Goal: Transaction & Acquisition: Register for event/course

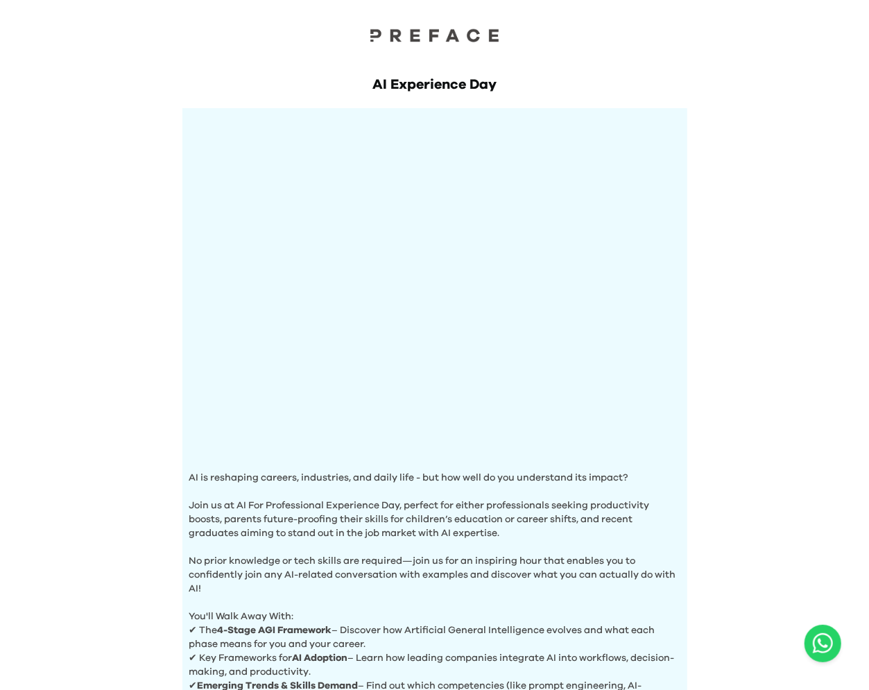
scroll to position [332, 0]
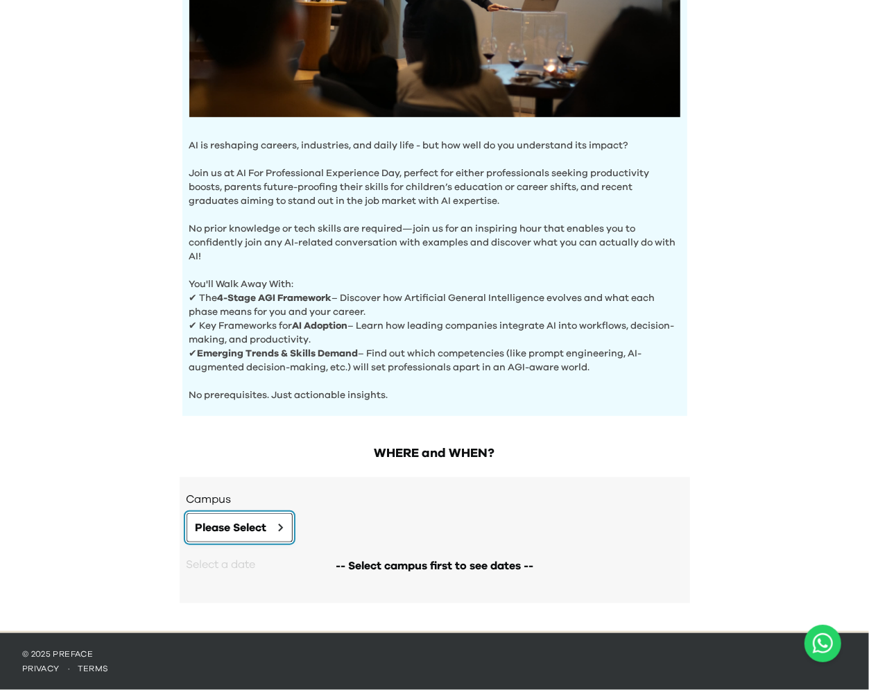
click at [263, 515] on button "Please Select" at bounding box center [240, 527] width 106 height 29
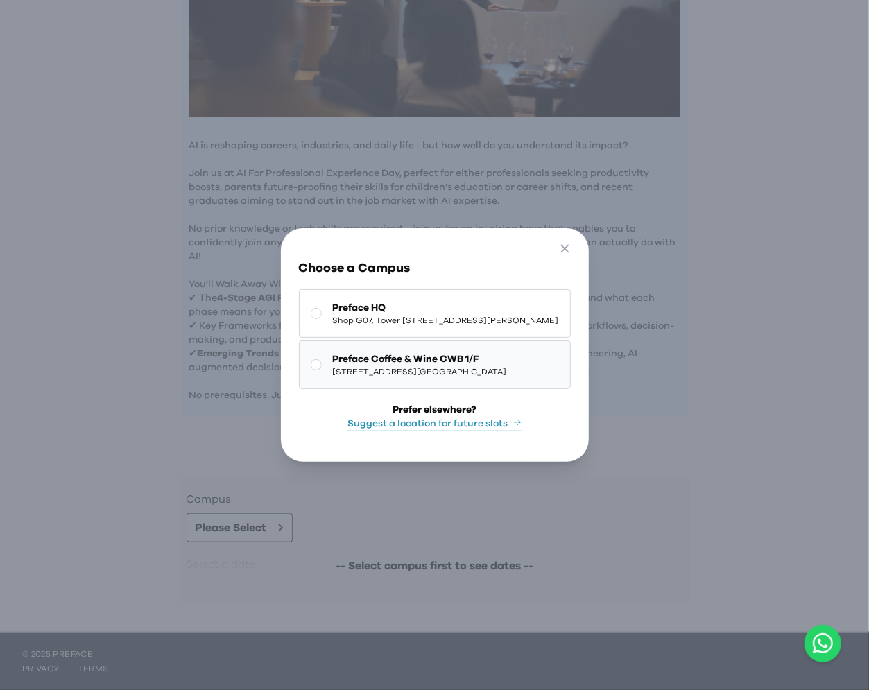
click at [406, 375] on span "[STREET_ADDRESS][GEOGRAPHIC_DATA]" at bounding box center [420, 371] width 174 height 11
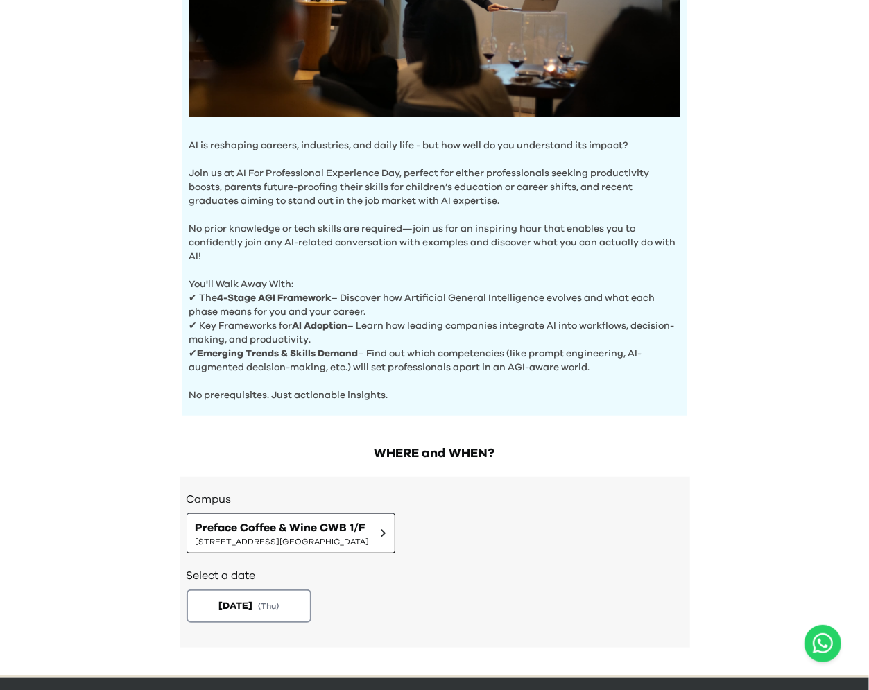
click at [290, 583] on h2 "Select a date" at bounding box center [435, 575] width 497 height 17
click at [286, 598] on button "[DATE] ( Thu )" at bounding box center [248, 606] width 131 height 35
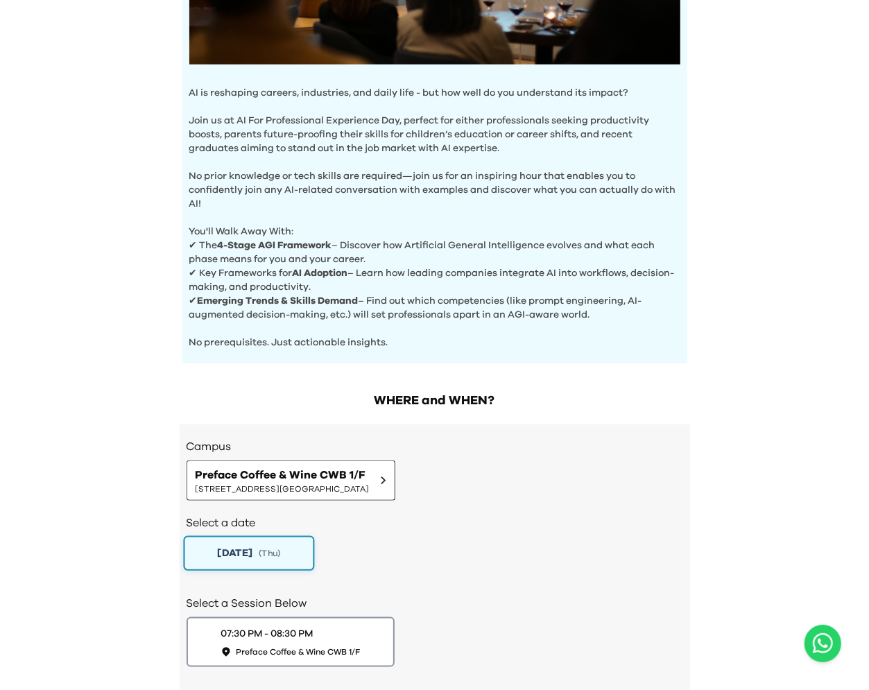
scroll to position [474, 0]
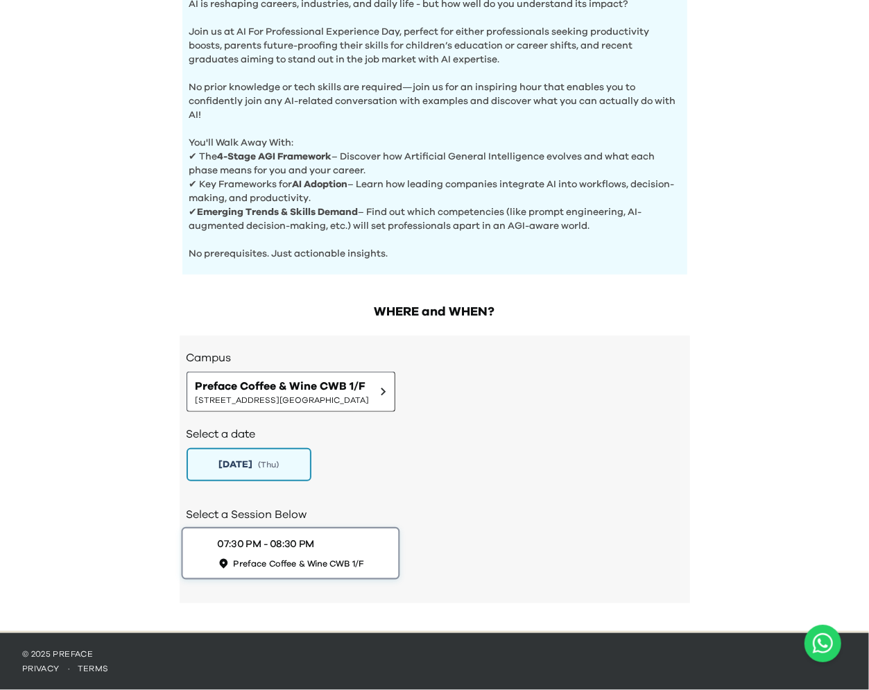
click at [295, 562] on span "Preface Coffee & Wine CWB 1/F" at bounding box center [298, 564] width 130 height 12
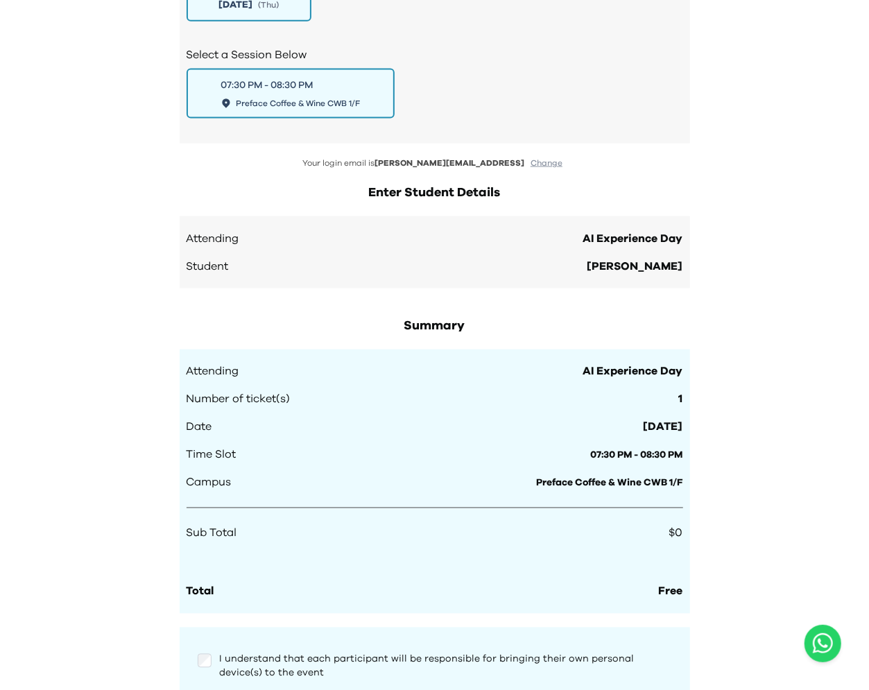
scroll to position [766, 0]
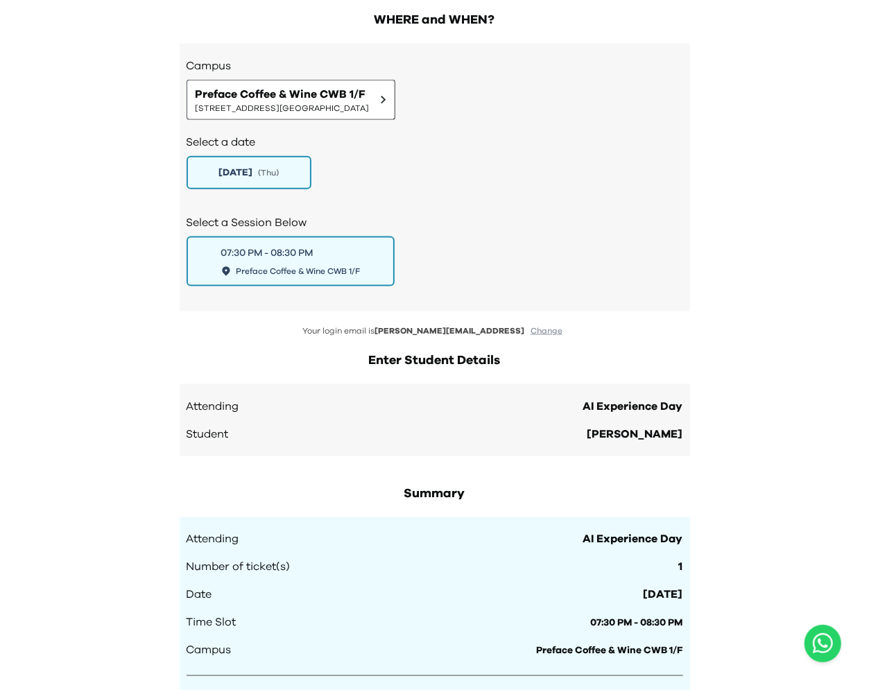
click at [526, 334] on button "Change" at bounding box center [546, 331] width 40 height 12
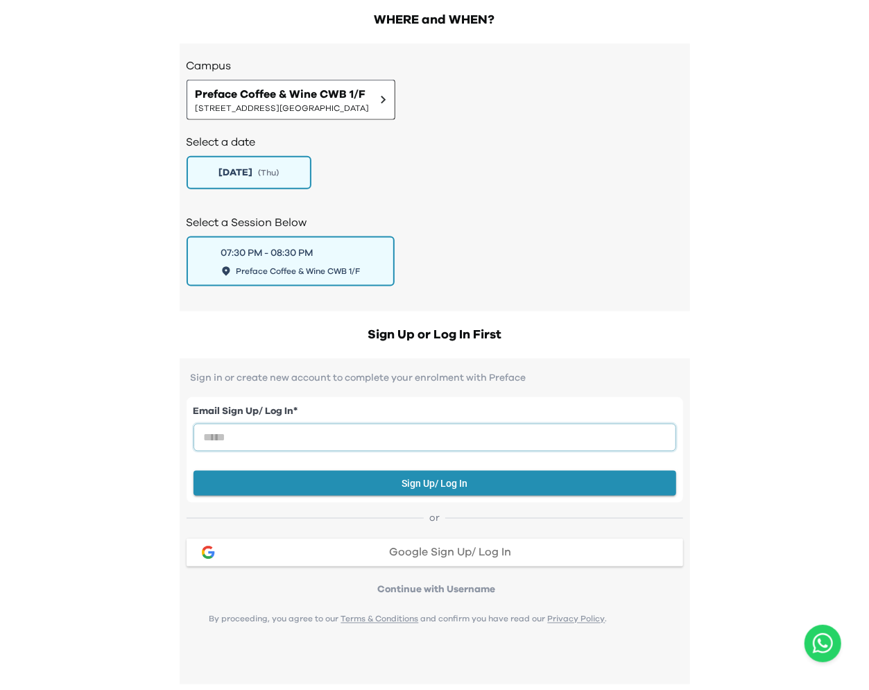
click at [347, 445] on input "email" at bounding box center [434, 438] width 483 height 28
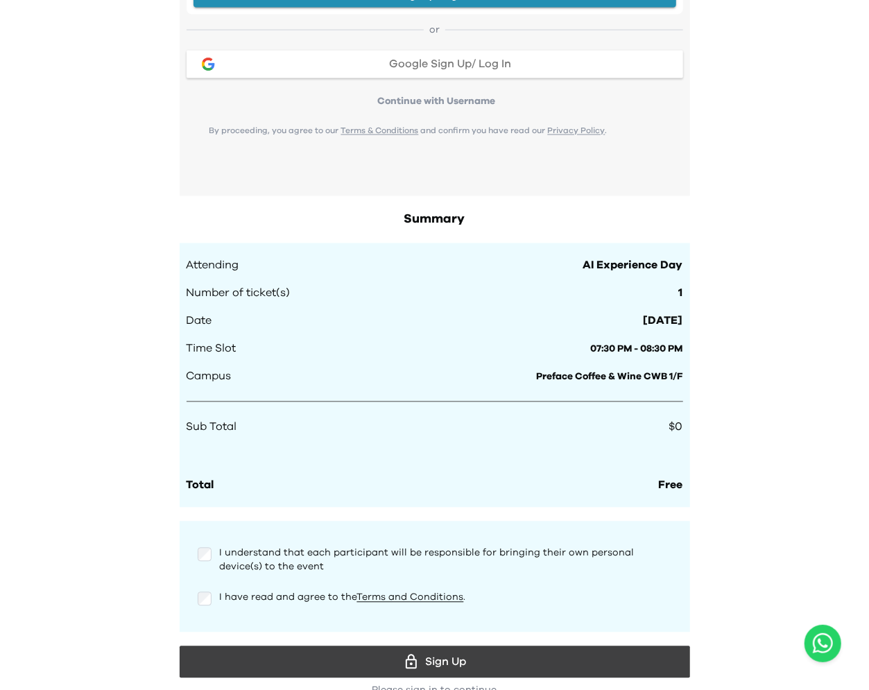
scroll to position [1334, 0]
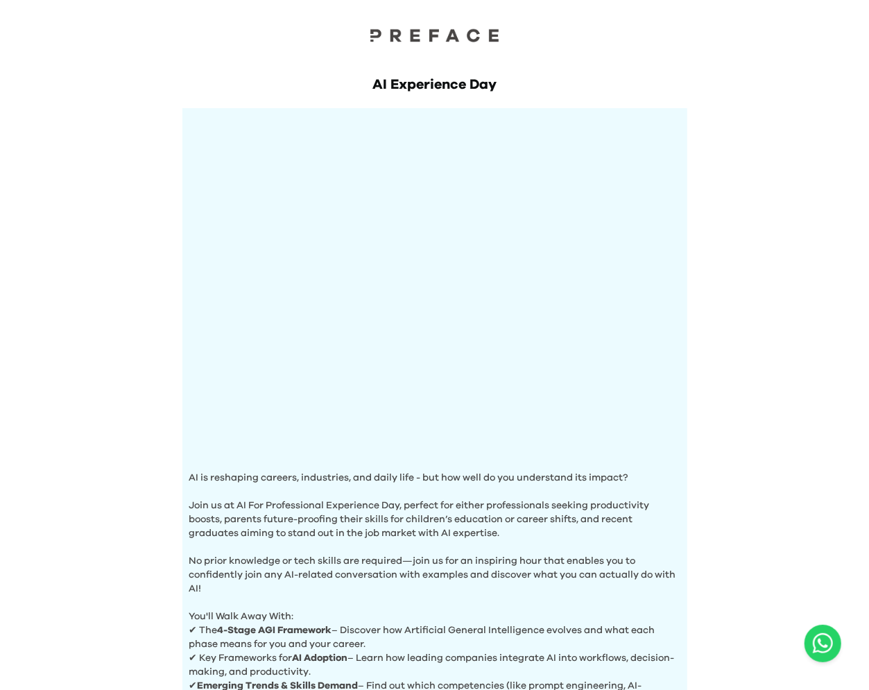
scroll to position [332, 0]
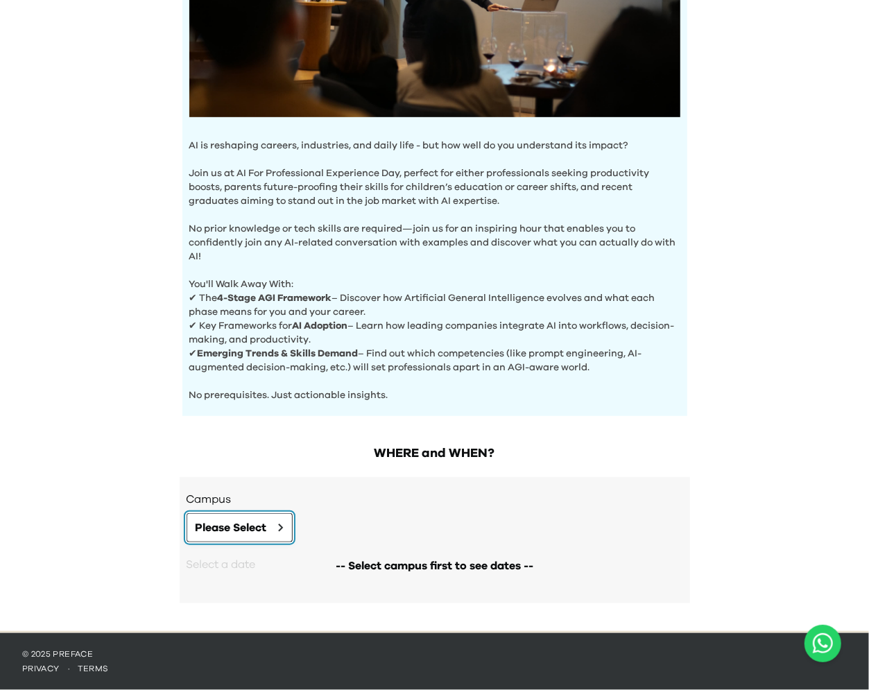
click at [245, 528] on span "Please Select" at bounding box center [231, 527] width 71 height 17
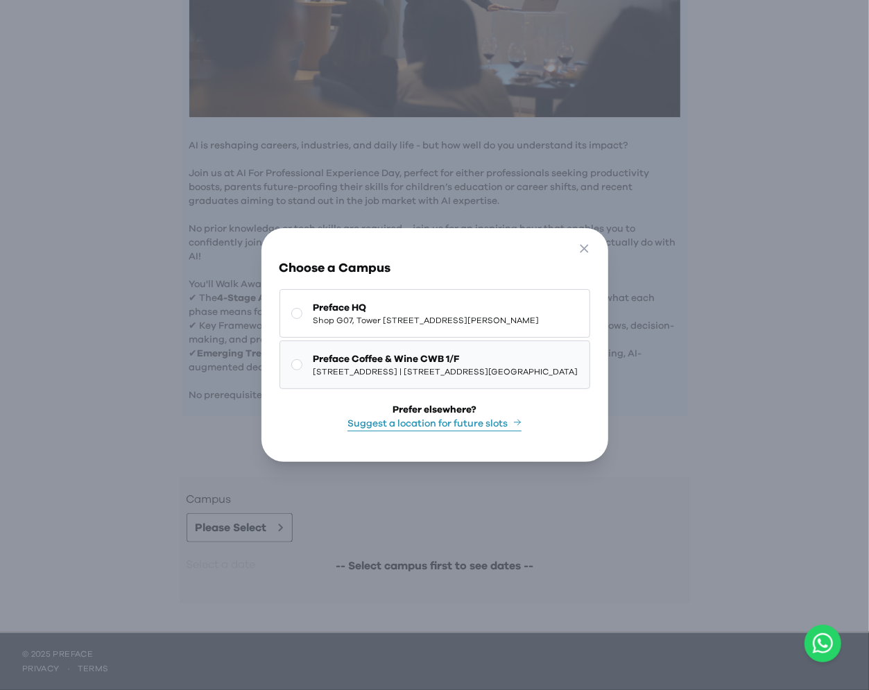
click at [388, 375] on span "[STREET_ADDRESS][GEOGRAPHIC_DATA]" at bounding box center [445, 371] width 265 height 11
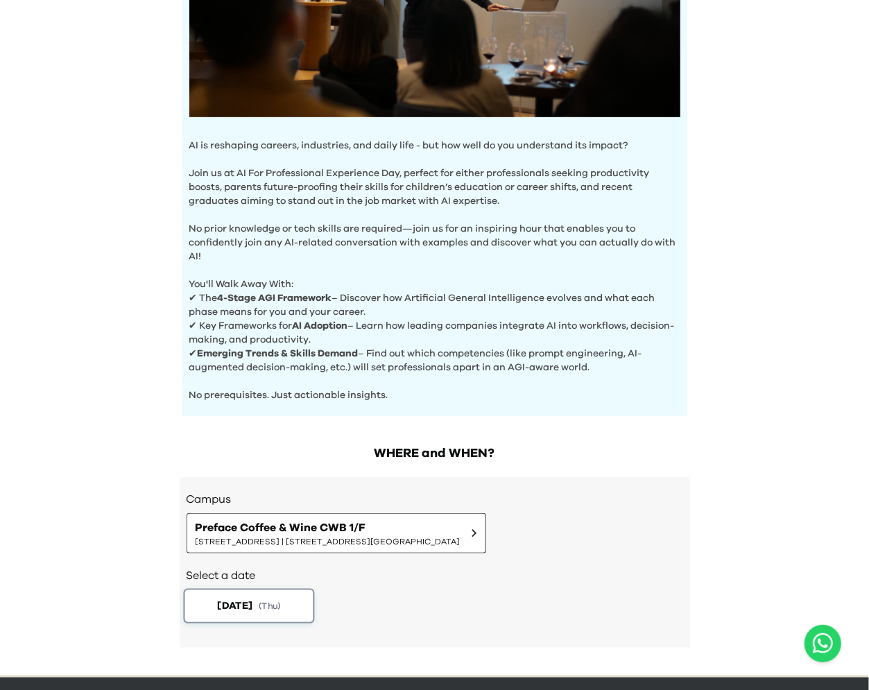
click at [270, 602] on span "( Thu )" at bounding box center [270, 606] width 22 height 12
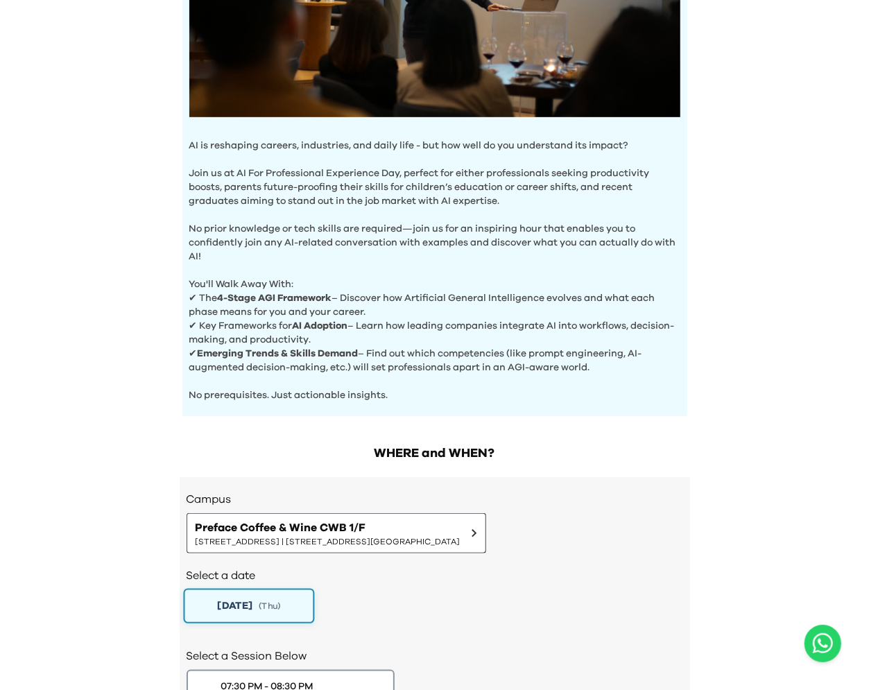
scroll to position [474, 0]
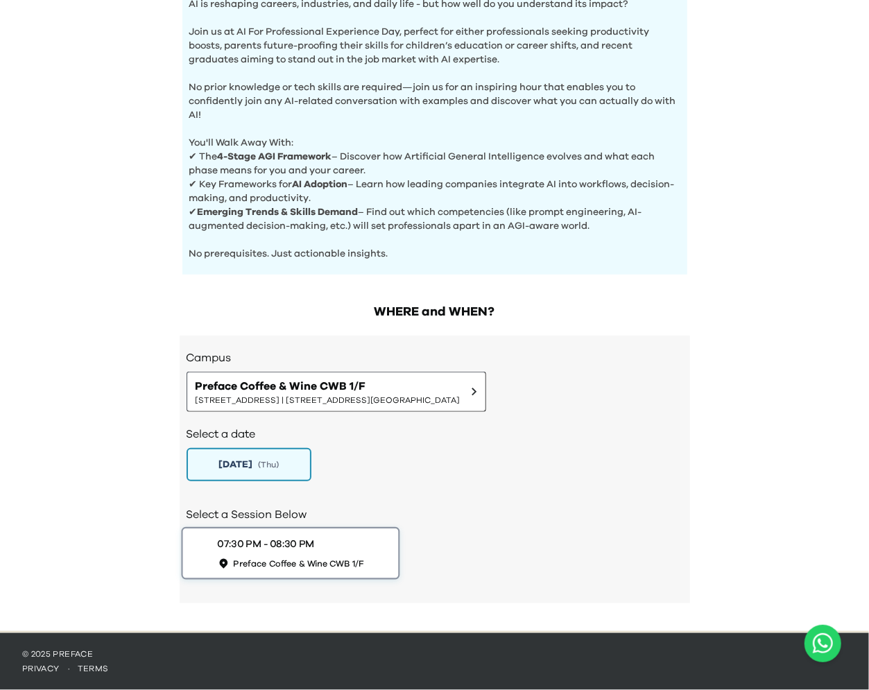
click at [290, 546] on div "07:30 PM - 08:30 PM" at bounding box center [265, 544] width 97 height 15
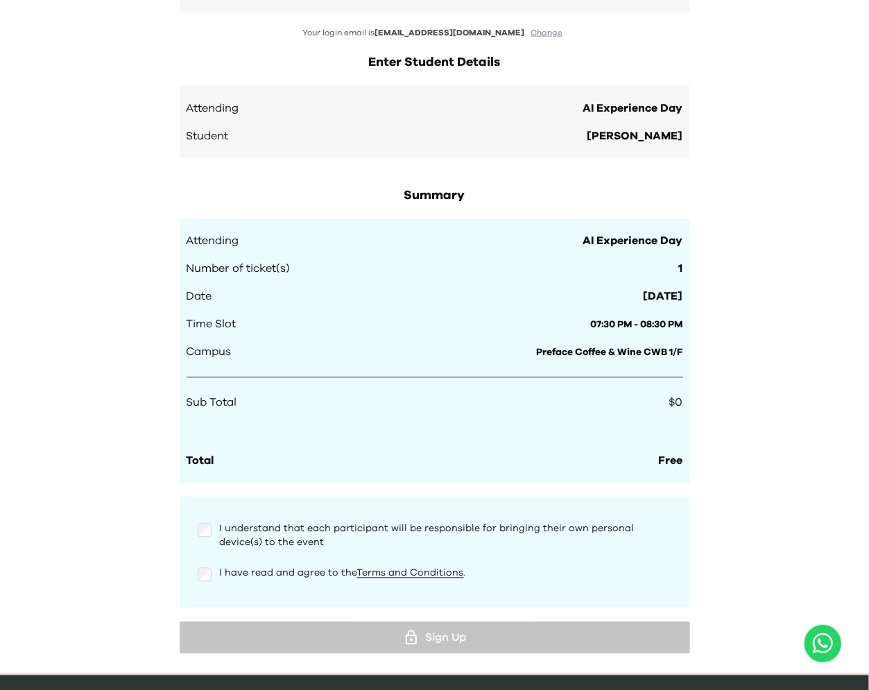
scroll to position [1105, 0]
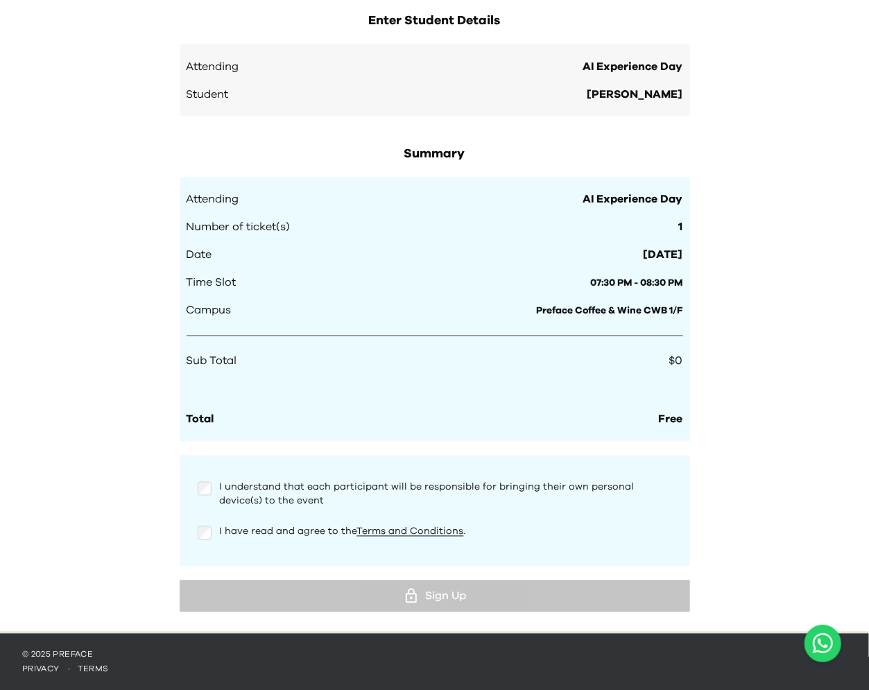
click at [198, 494] on div at bounding box center [205, 489] width 14 height 17
click at [202, 544] on div "I have read and agree to the Terms and Conditions ." at bounding box center [435, 539] width 497 height 28
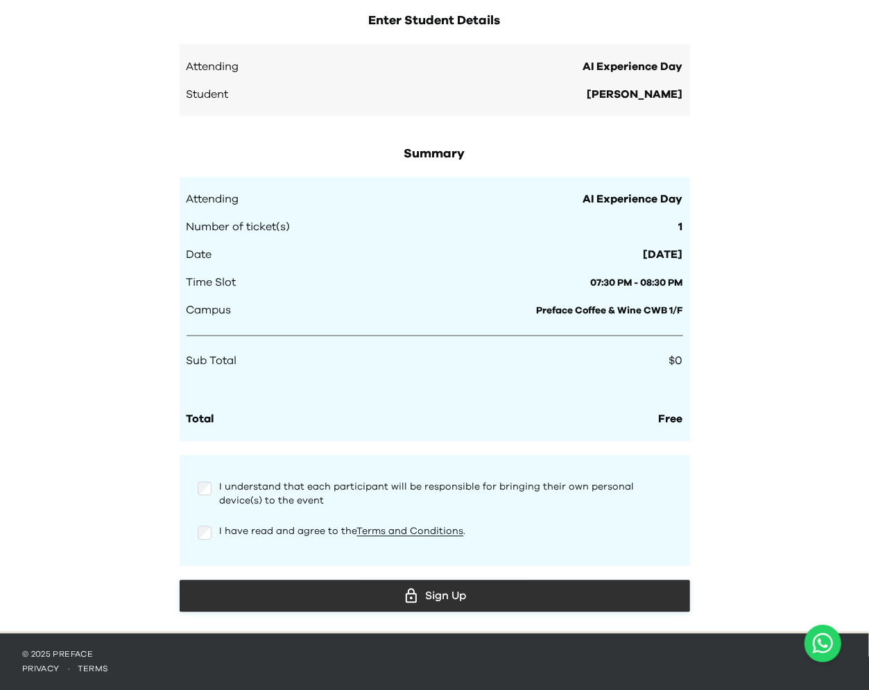
click at [384, 601] on div "Sign Up" at bounding box center [435, 596] width 488 height 21
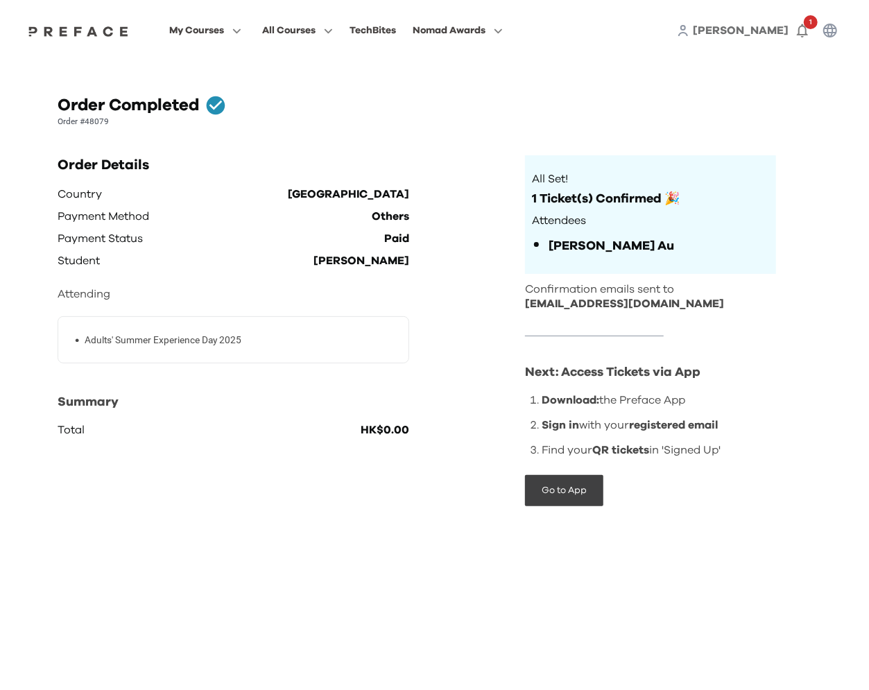
drag, startPoint x: 526, startPoint y: 369, endPoint x: 810, endPoint y: 449, distance: 295.3
click at [810, 449] on div "Order Details Country Hong Kong Payment Method Others Payment Status Paid Stude…" at bounding box center [435, 342] width 754 height 374
